Goal: Navigation & Orientation: Find specific page/section

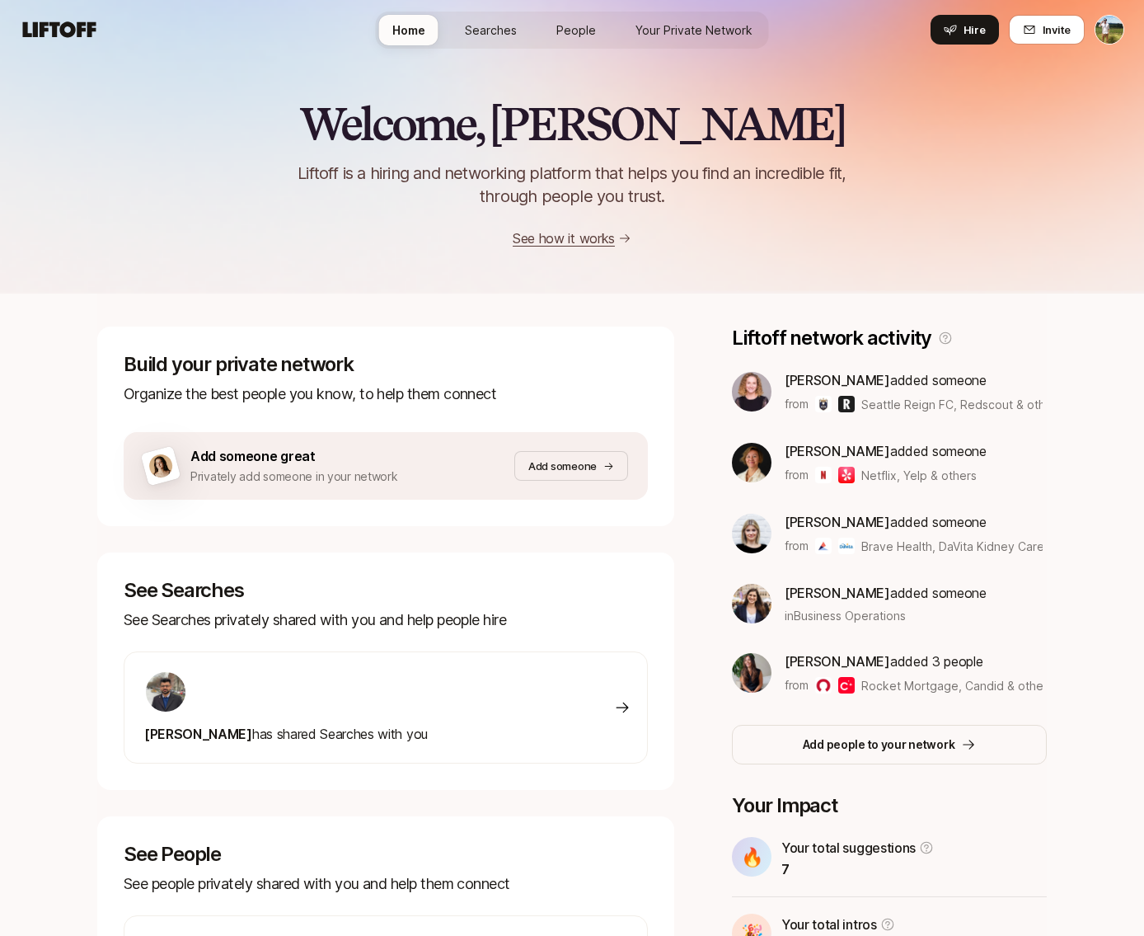
click at [601, 56] on div "Home Searches People Your Private Network Hire" at bounding box center [572, 29] width 393 height 59
click at [498, 31] on span "Searches" at bounding box center [491, 29] width 52 height 17
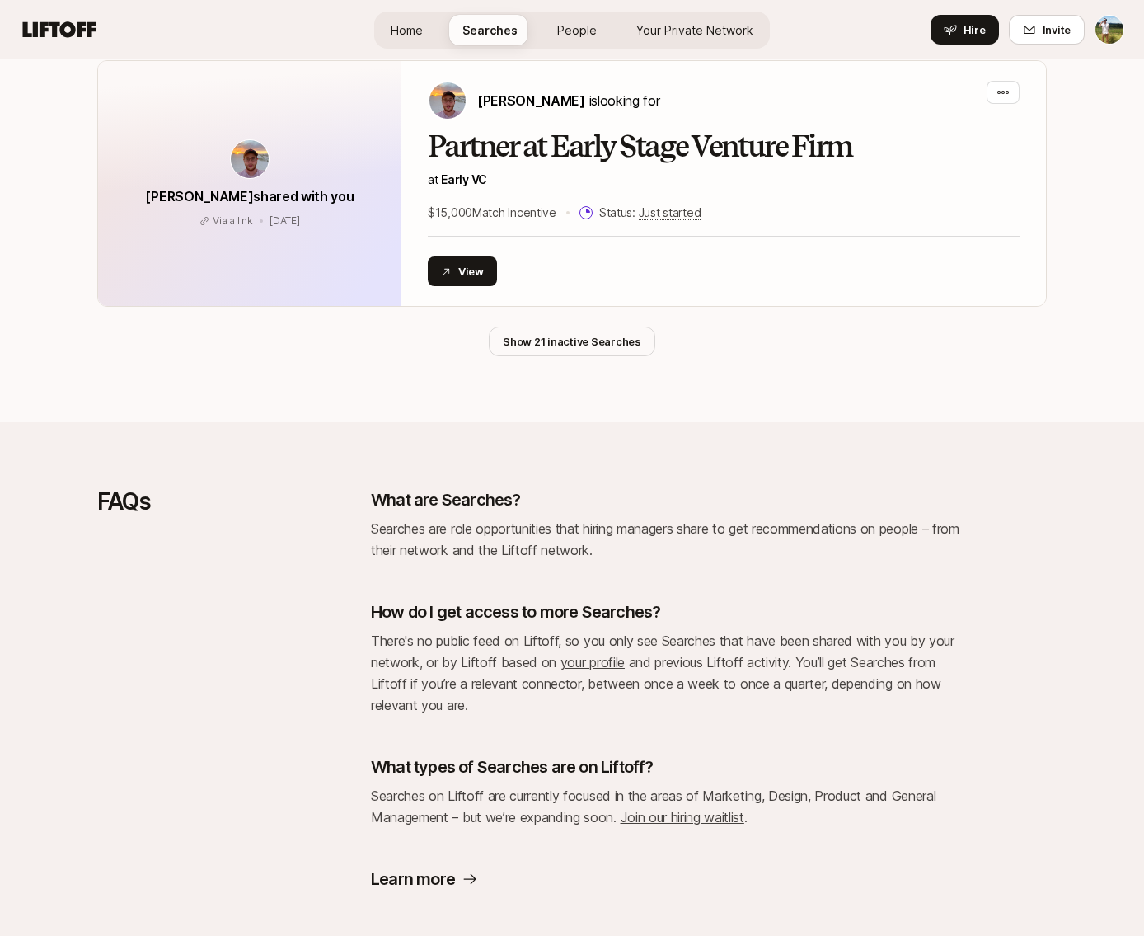
scroll to position [4038, 0]
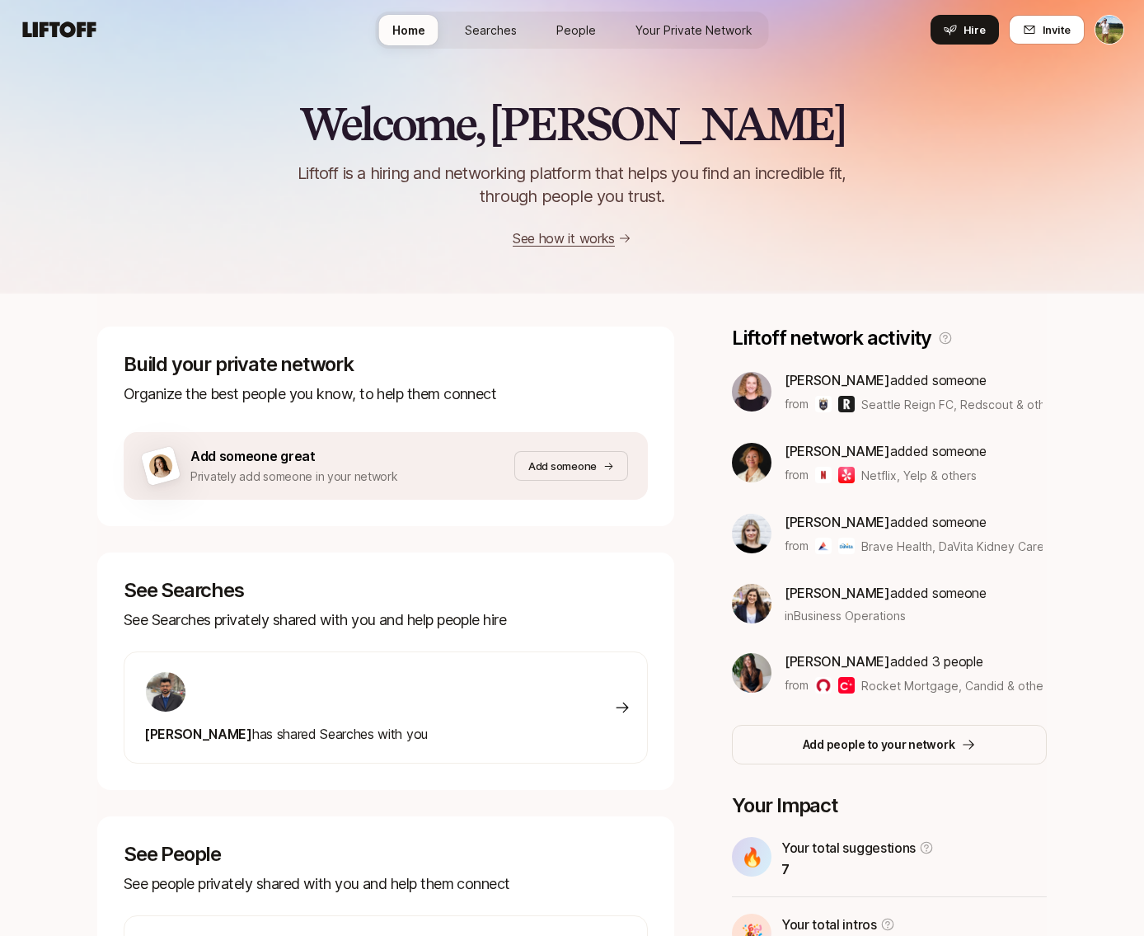
click at [240, 59] on div "Welcome, [PERSON_NAME] is a hiring and networking platform that helps you find …" at bounding box center [572, 145] width 1144 height 295
click at [290, 127] on div "Welcome, [PERSON_NAME] is a hiring and networking platform that helps you find …" at bounding box center [572, 174] width 1144 height 150
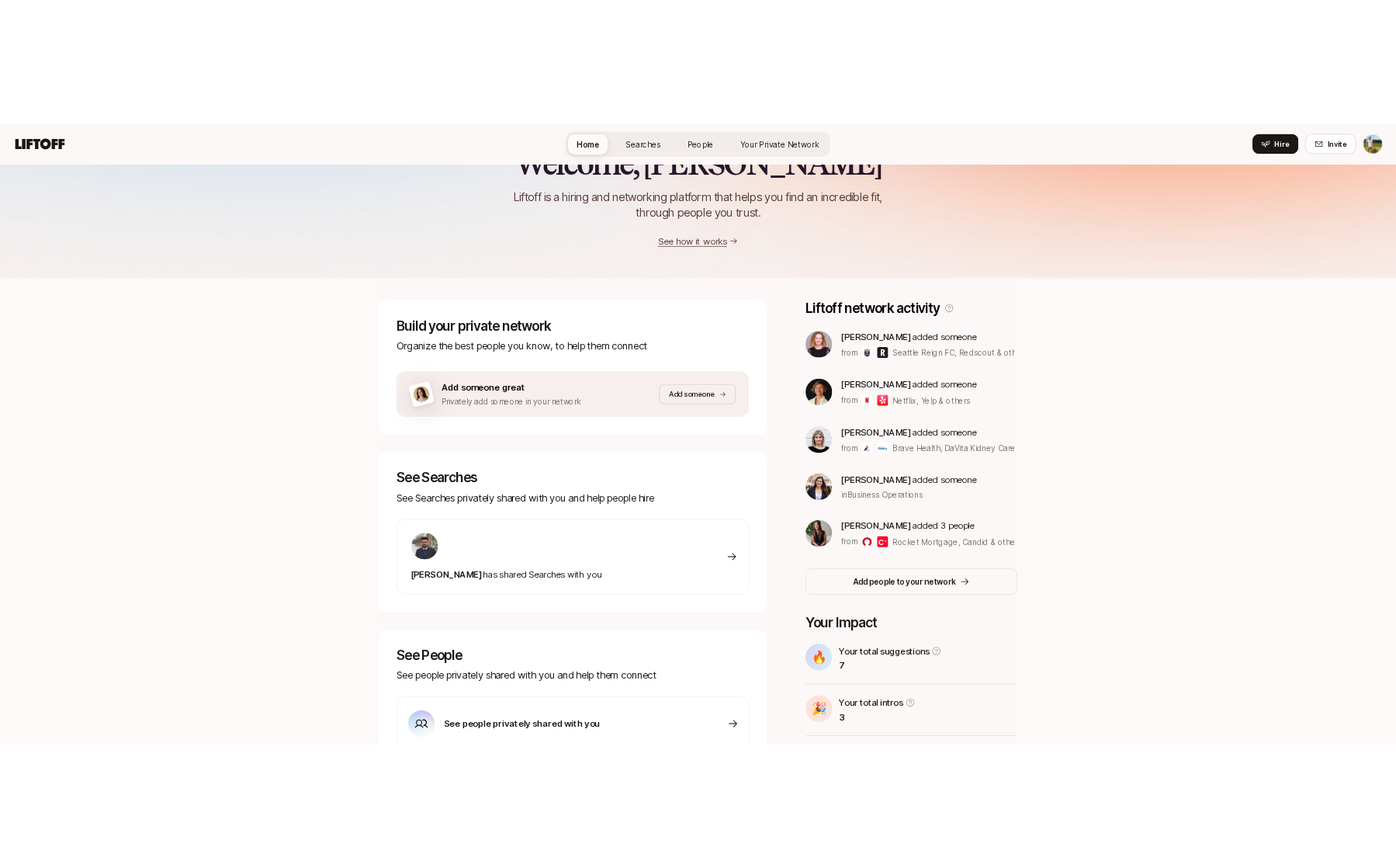
scroll to position [75, 0]
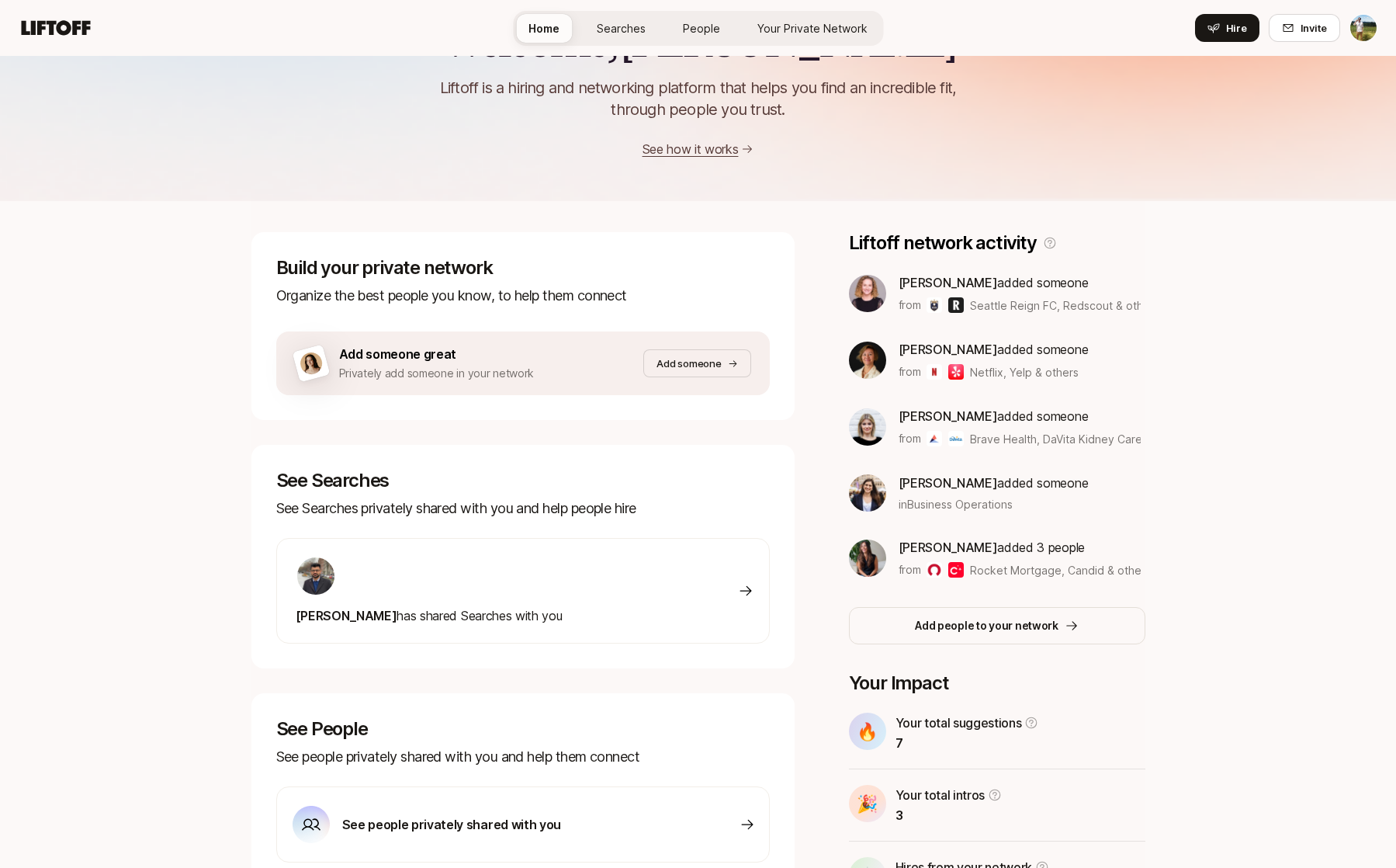
click at [465, 571] on div at bounding box center [429, 575] width 267 height 40
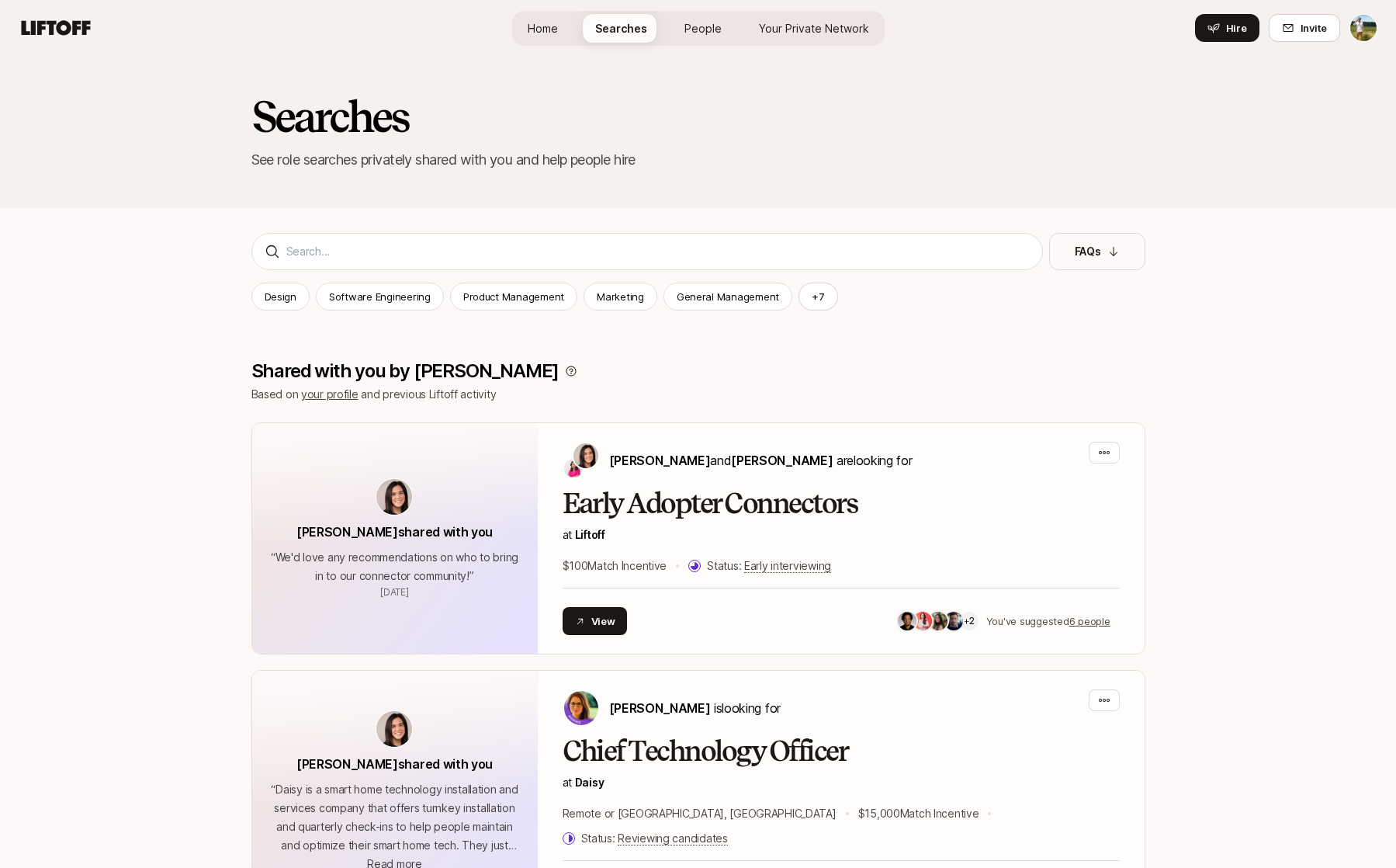
click at [549, 19] on link "Home" at bounding box center [542, 28] width 56 height 29
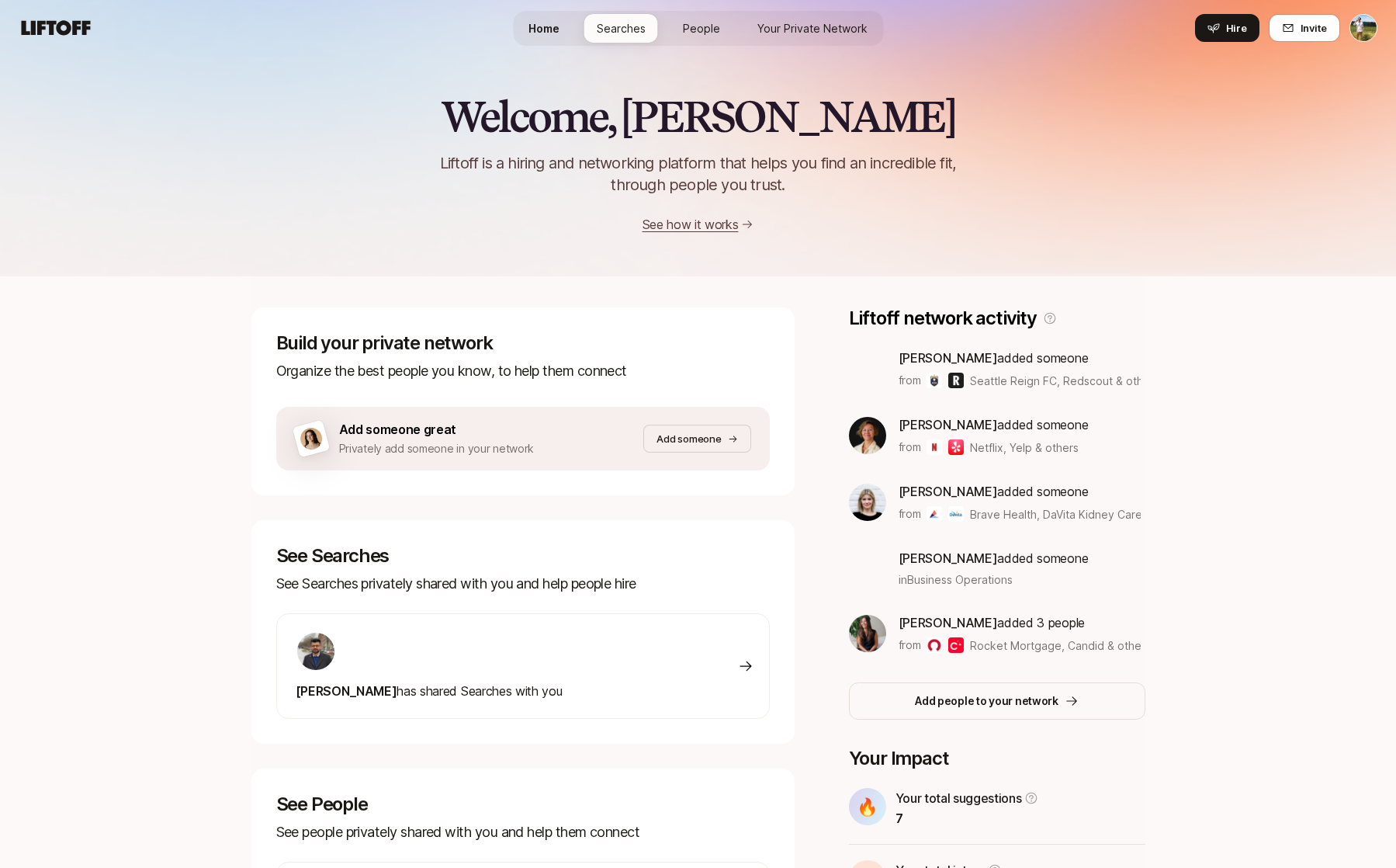
scroll to position [75, 0]
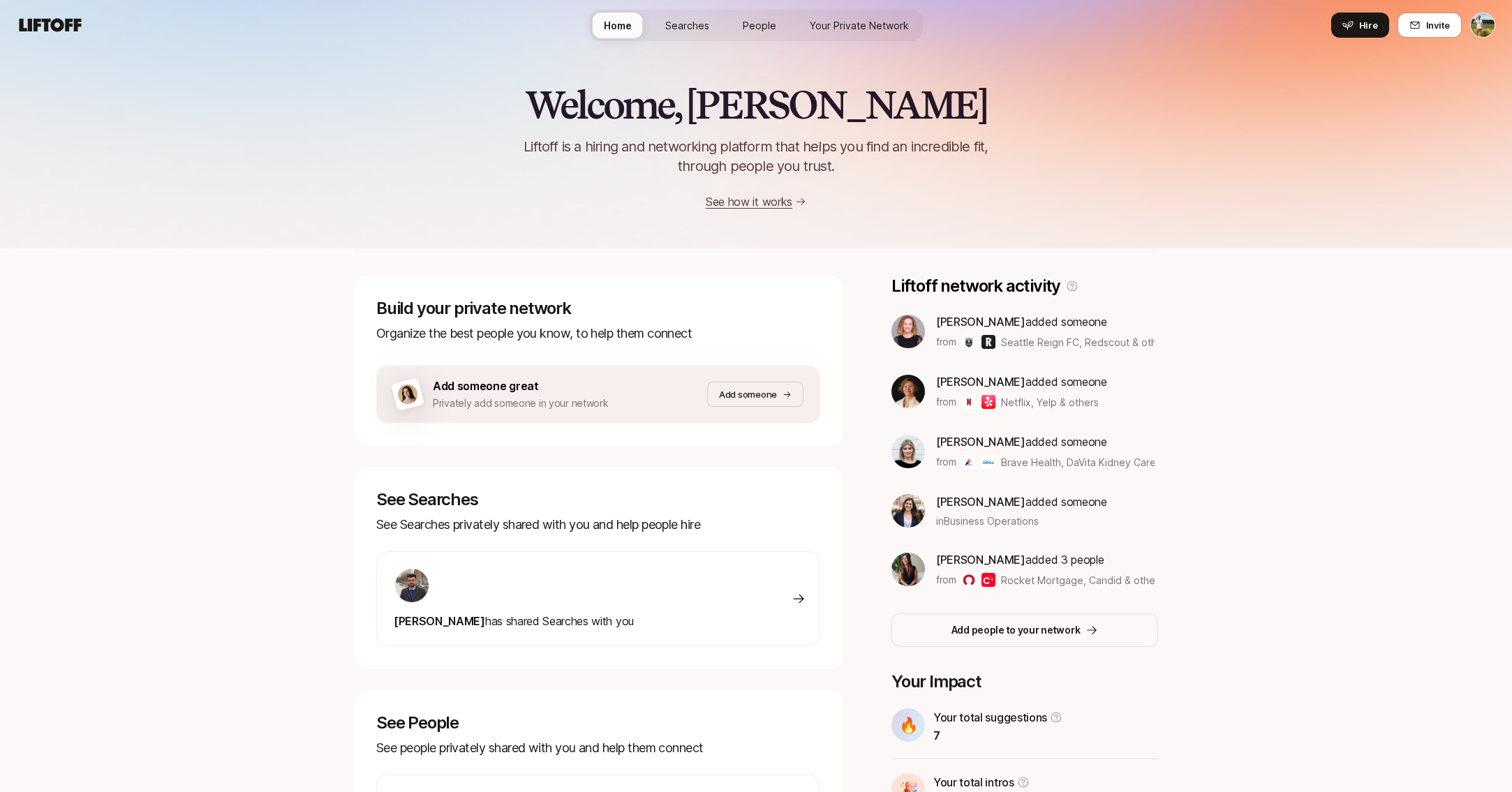
scroll to position [-5, 0]
